Goal: Task Accomplishment & Management: Use online tool/utility

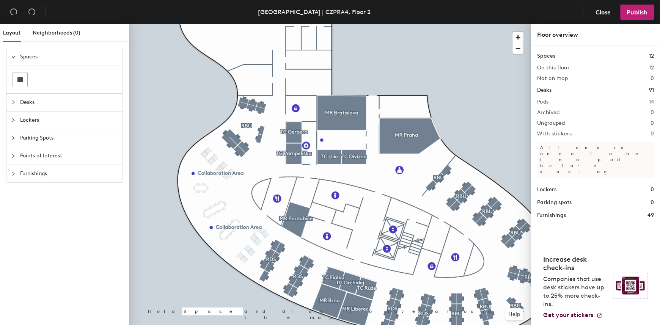
click at [23, 138] on span "Parking Spots" at bounding box center [69, 137] width 98 height 17
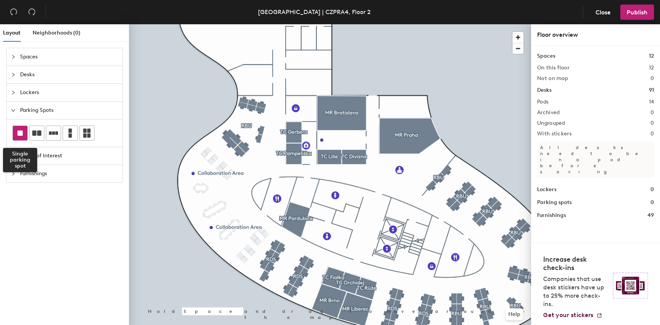
click at [22, 133] on rect at bounding box center [19, 132] width 5 height 5
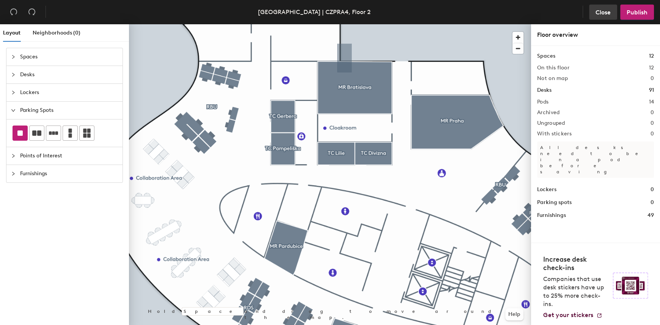
click at [602, 5] on button "Close" at bounding box center [603, 12] width 28 height 15
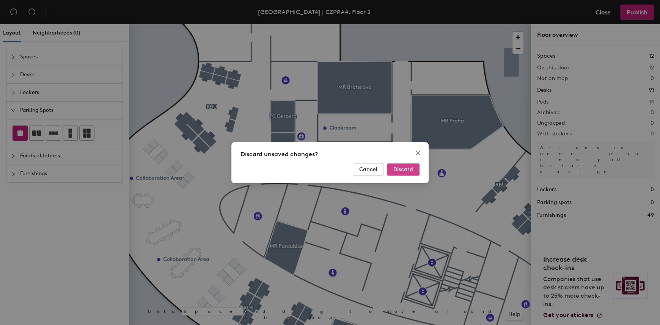
click at [401, 169] on span "Discard" at bounding box center [403, 169] width 20 height 6
